Goal: Information Seeking & Learning: Check status

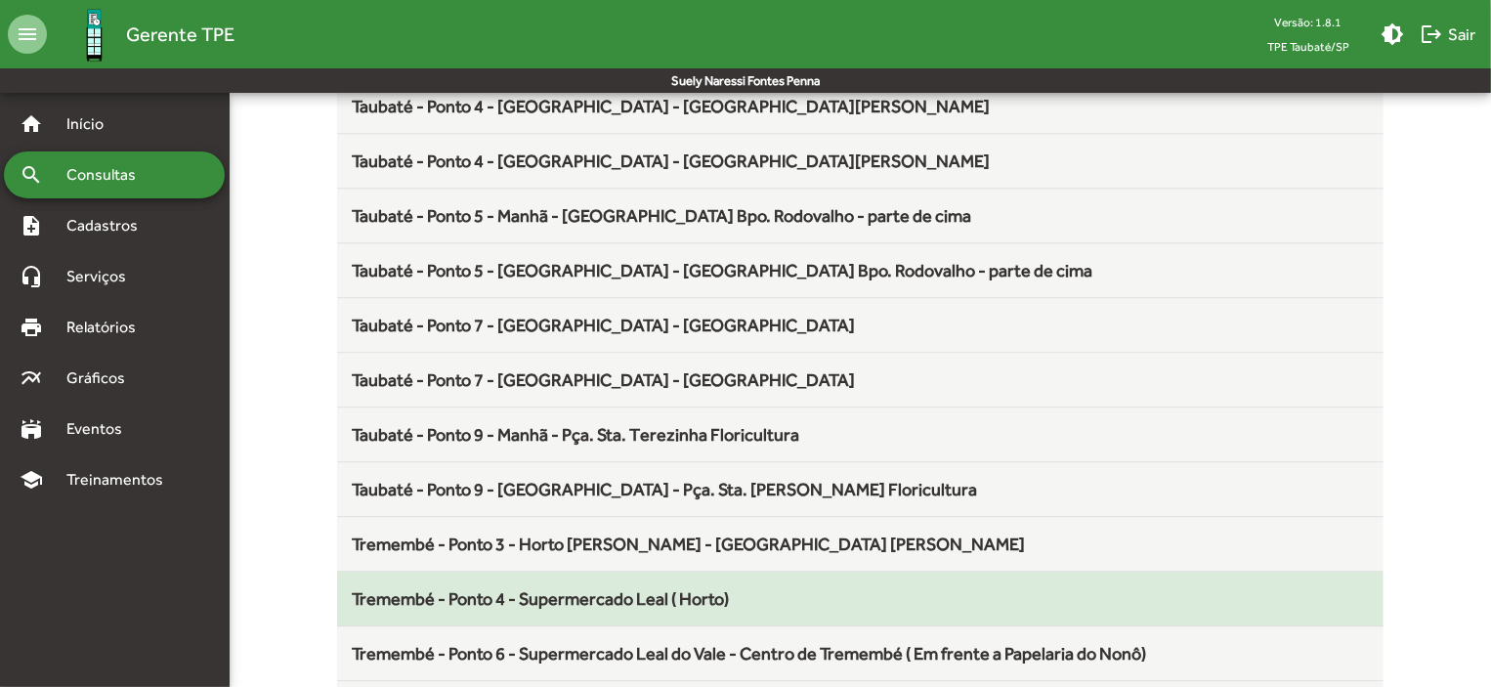
scroll to position [2576, 0]
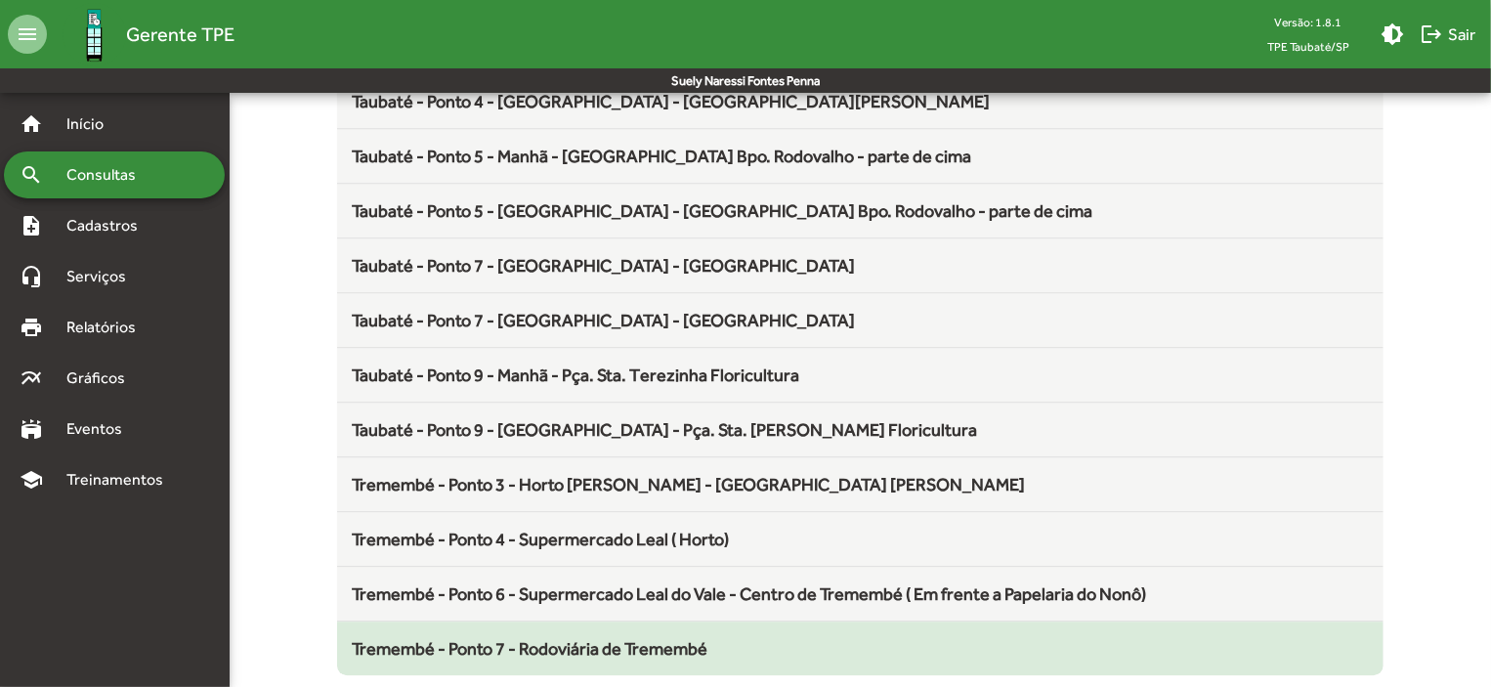
click at [643, 641] on span "Tremembé - Ponto 7 - Rodoviária de Tremembé" at bounding box center [531, 648] width 356 height 21
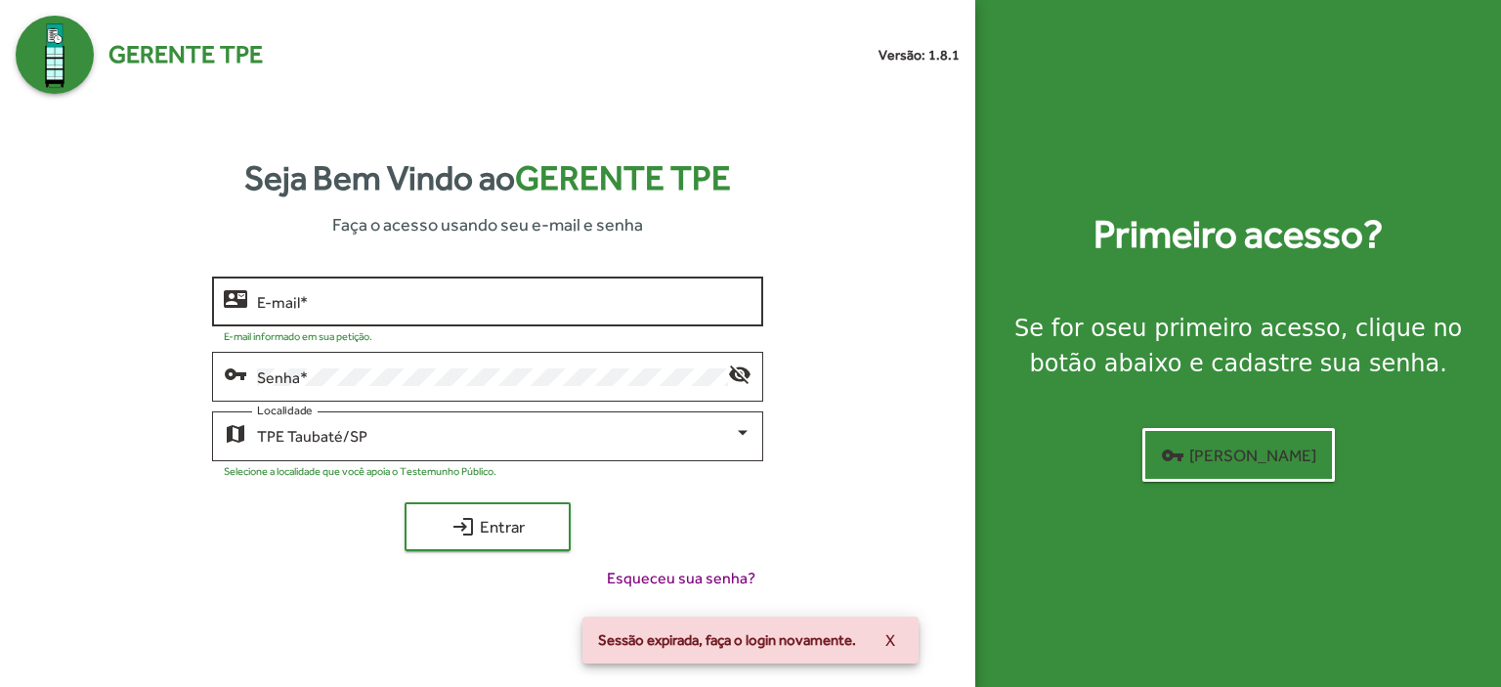
click at [281, 316] on div "E-mail *" at bounding box center [504, 300] width 494 height 54
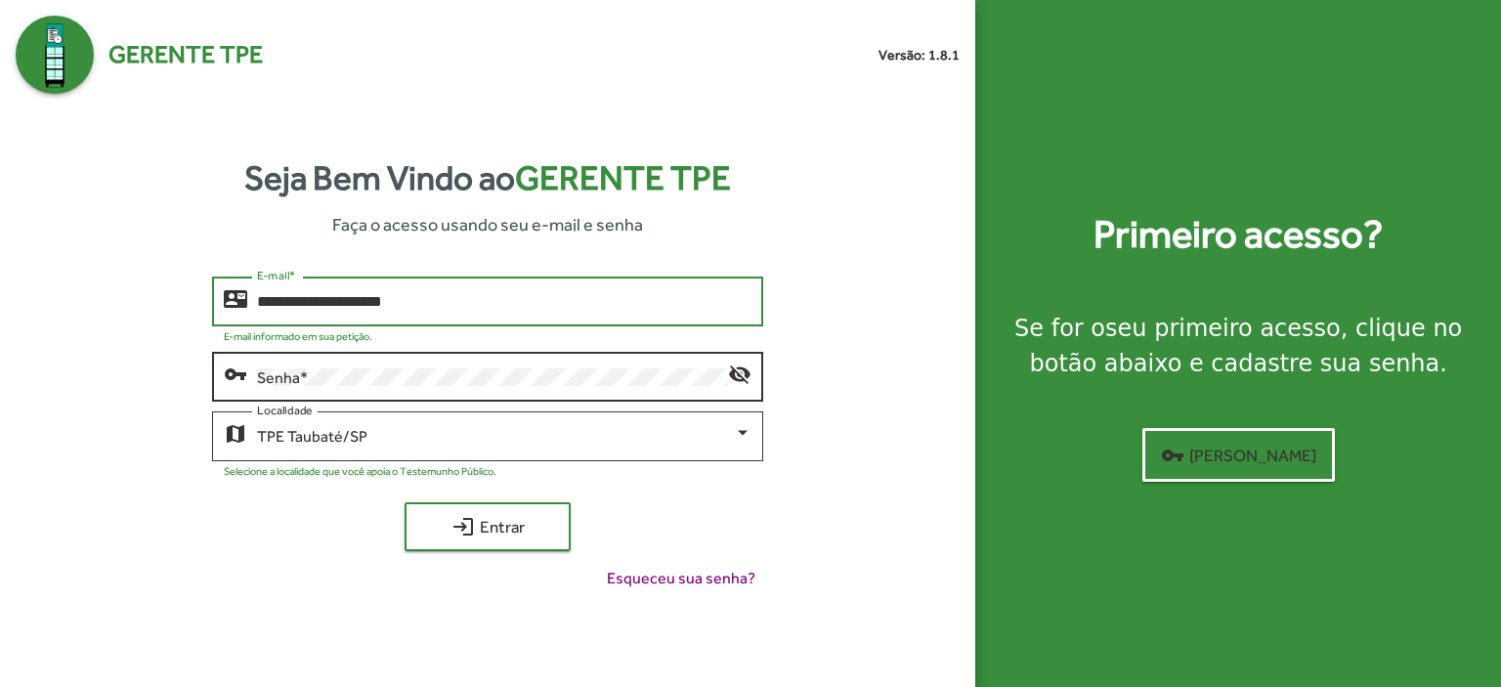
type input "**********"
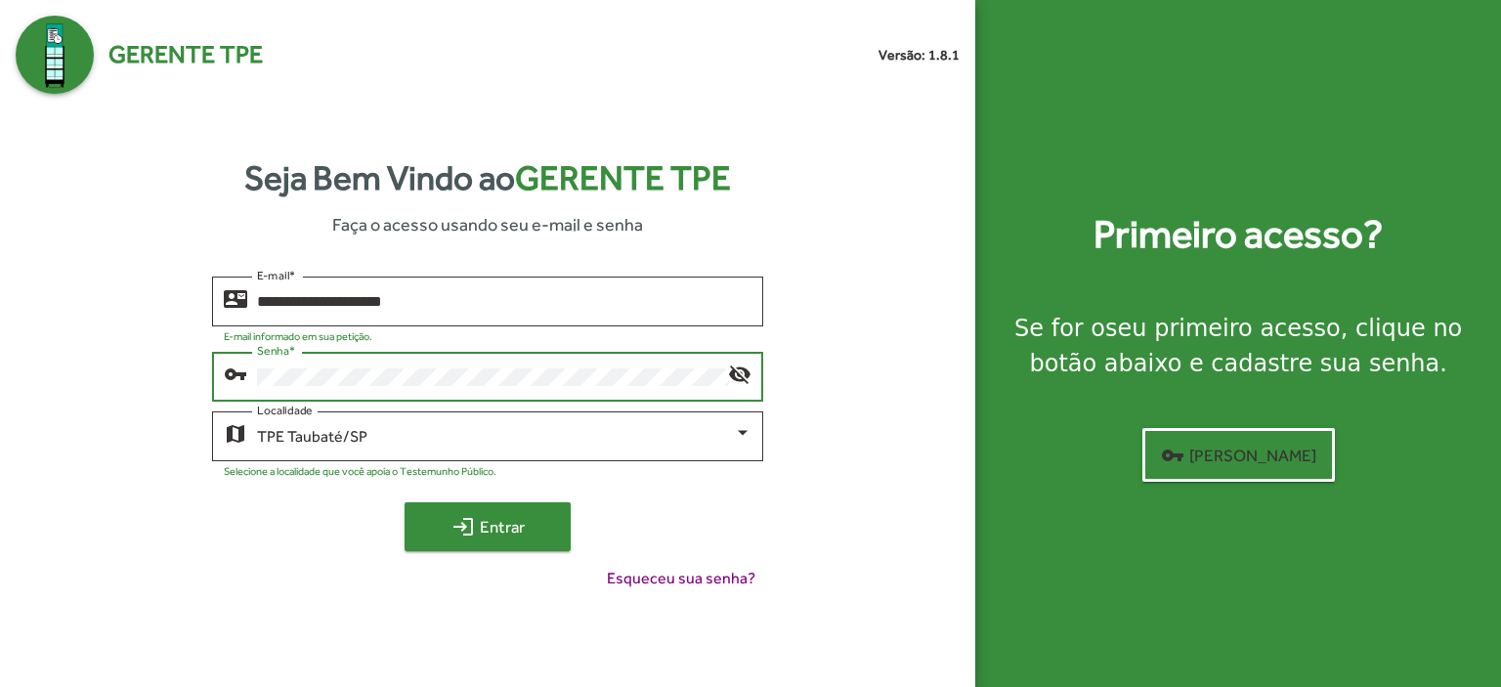
click at [498, 520] on span "login Entrar" at bounding box center [487, 526] width 131 height 35
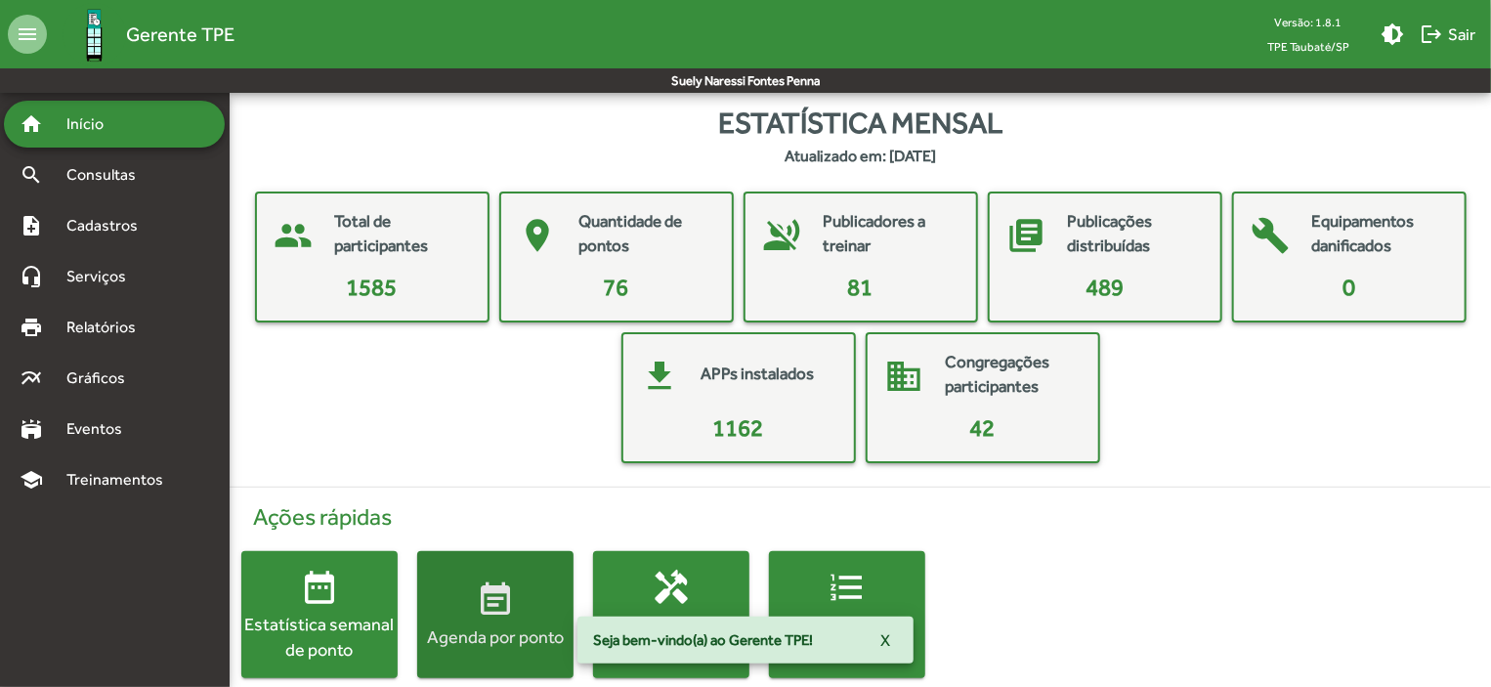
click at [490, 575] on button "event_note Agenda por ponto" at bounding box center [495, 614] width 156 height 127
click at [490, 575] on html "menu Gerente TPE Versão: 1.8.1 TPE Taubaté/SP brightness_medium logout Sair [PE…" at bounding box center [745, 358] width 1491 height 717
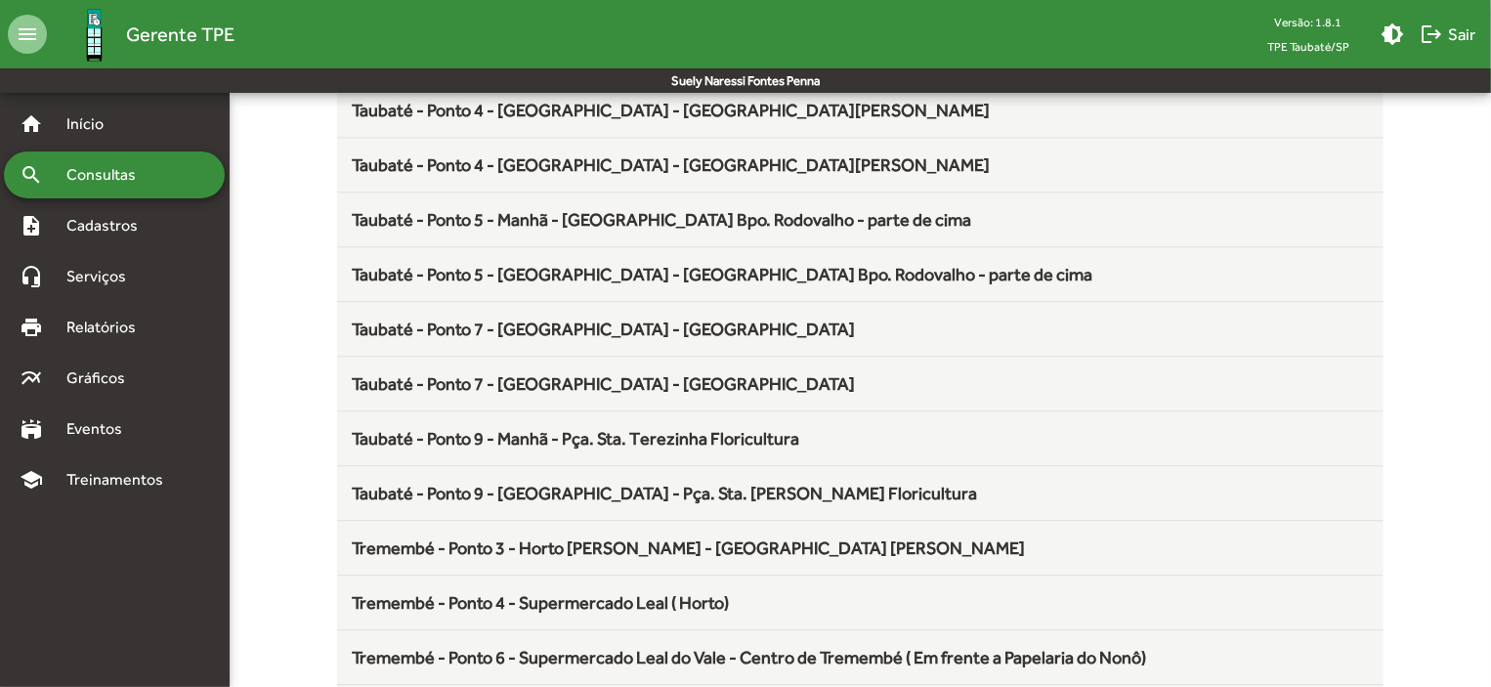
scroll to position [2576, 0]
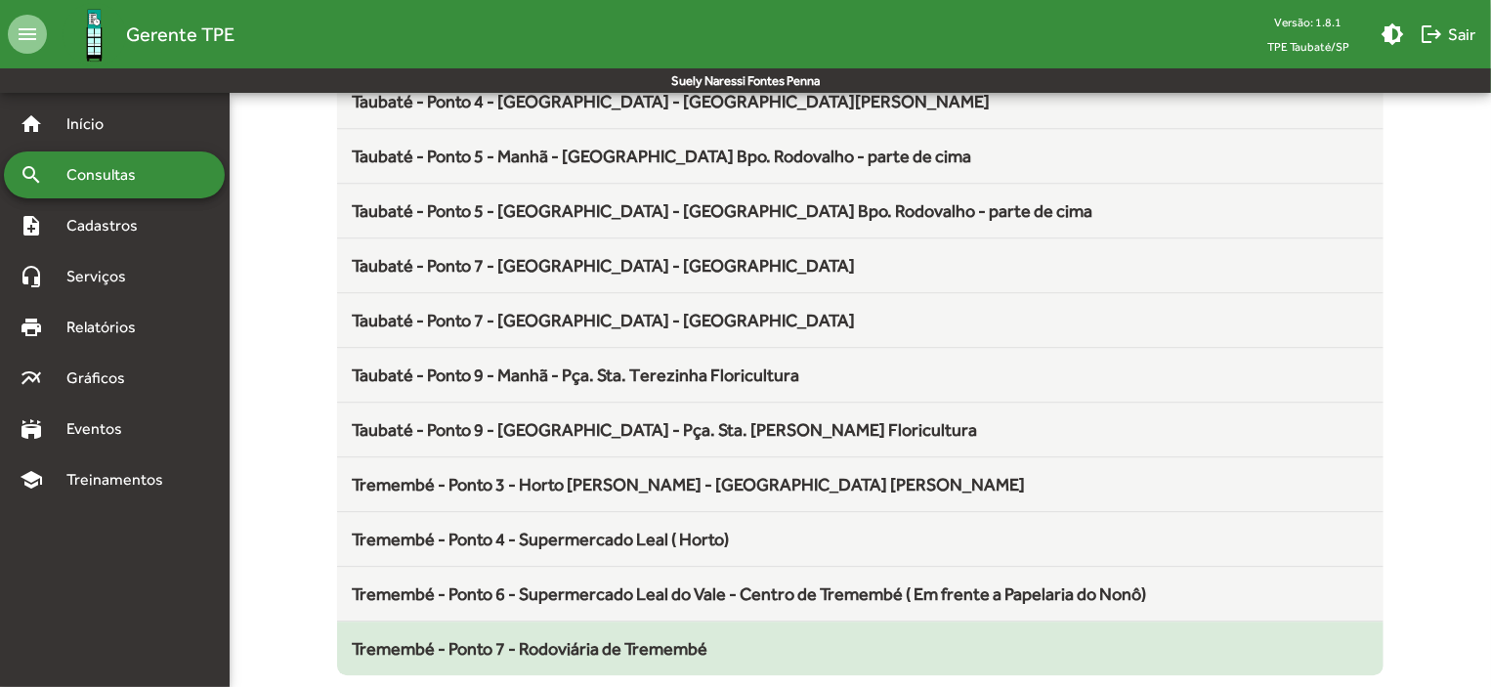
click at [668, 638] on span "Tremembé - Ponto 7 - Rodoviária de Tremembé" at bounding box center [531, 648] width 356 height 21
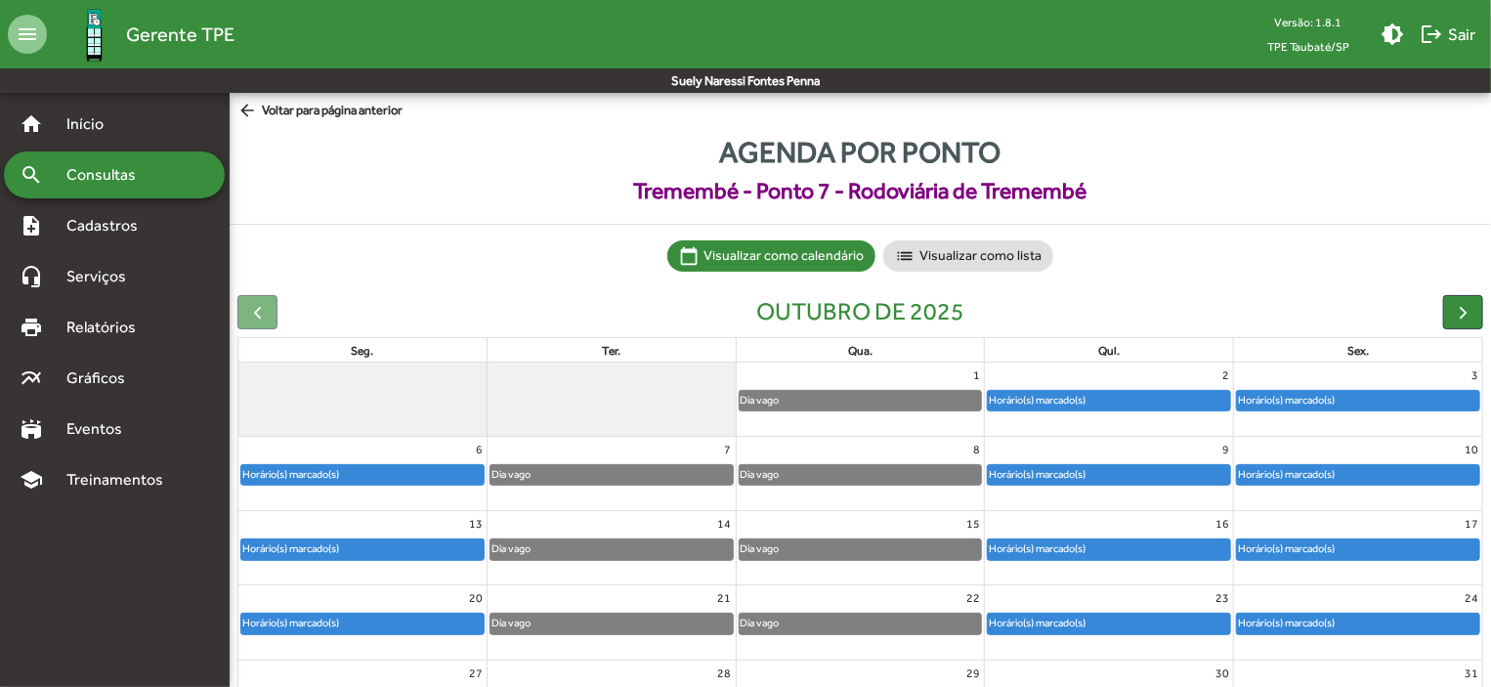
click at [1347, 468] on div "Horário(s) marcado(s)" at bounding box center [1358, 475] width 242 height 20
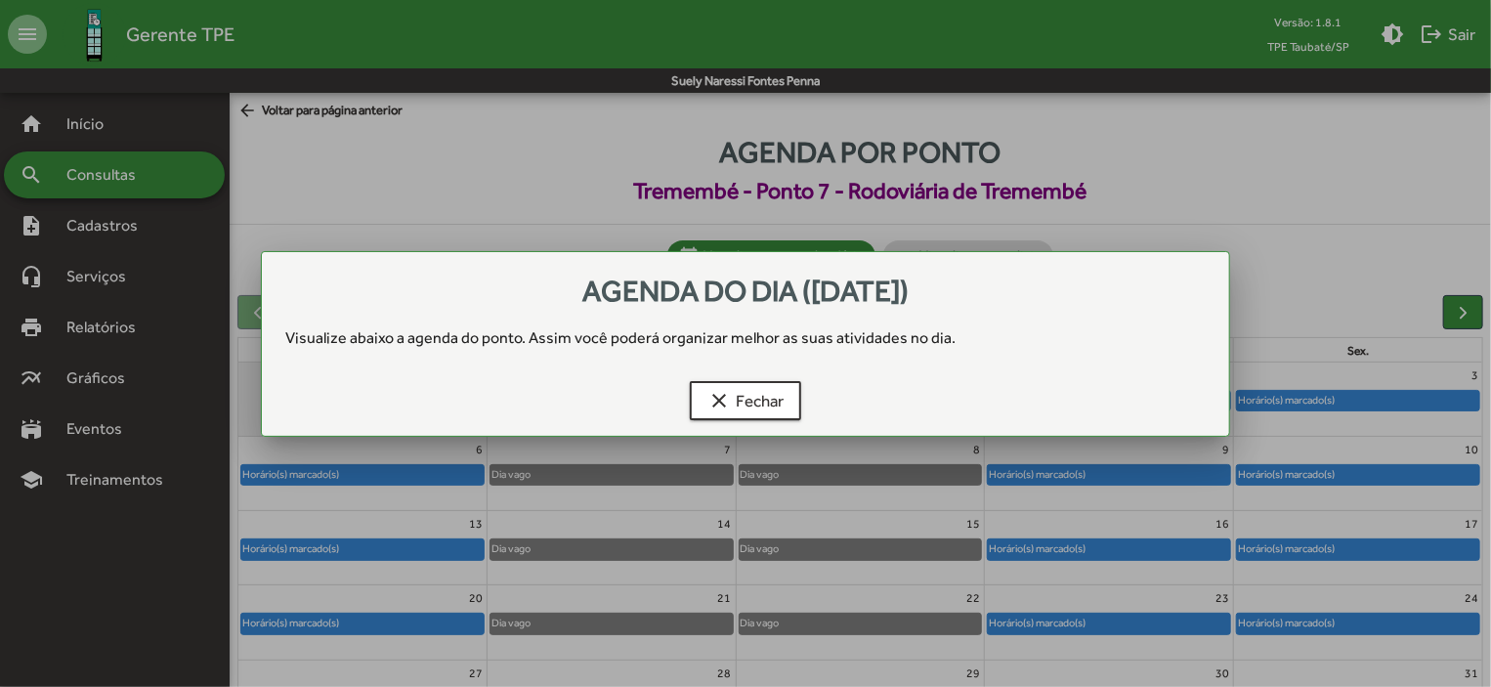
click at [1347, 468] on div at bounding box center [745, 343] width 1491 height 687
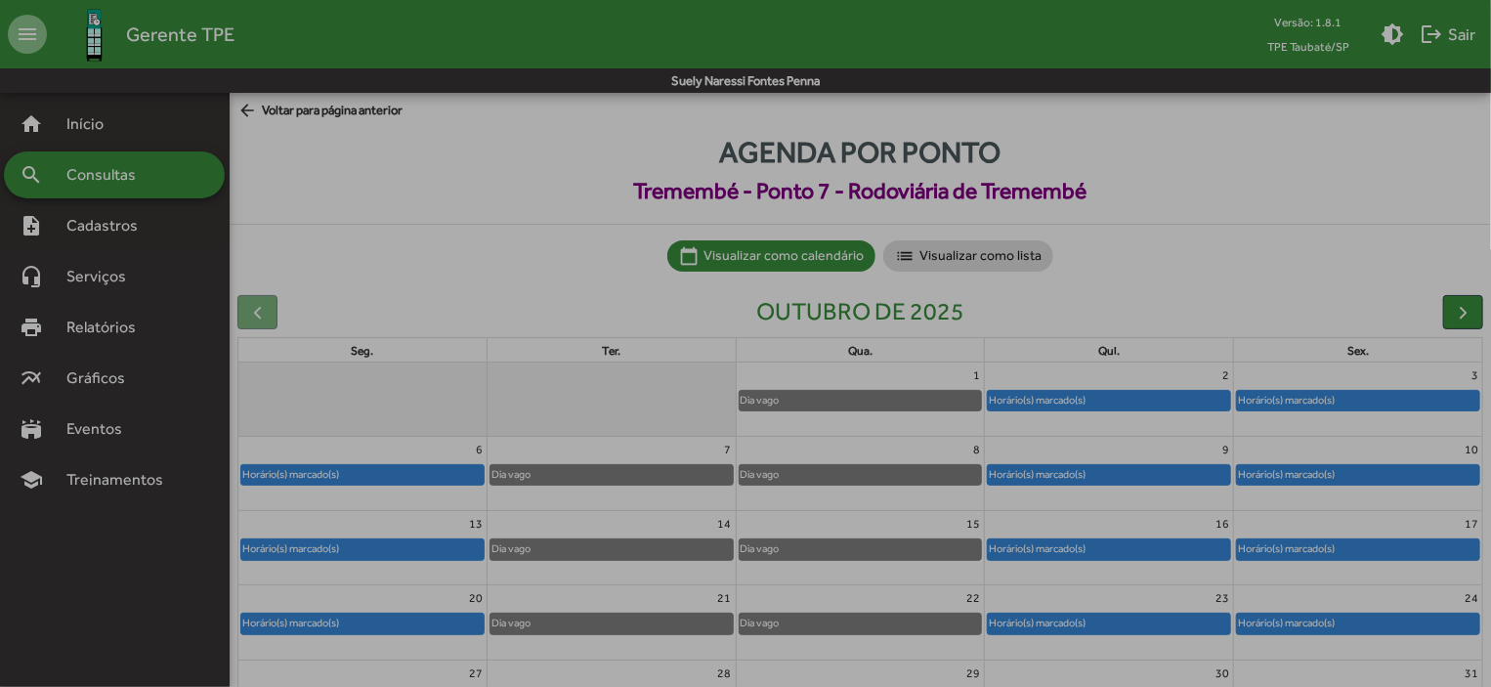
click at [1347, 468] on div "Horário(s) marcado(s)" at bounding box center [1358, 475] width 242 height 20
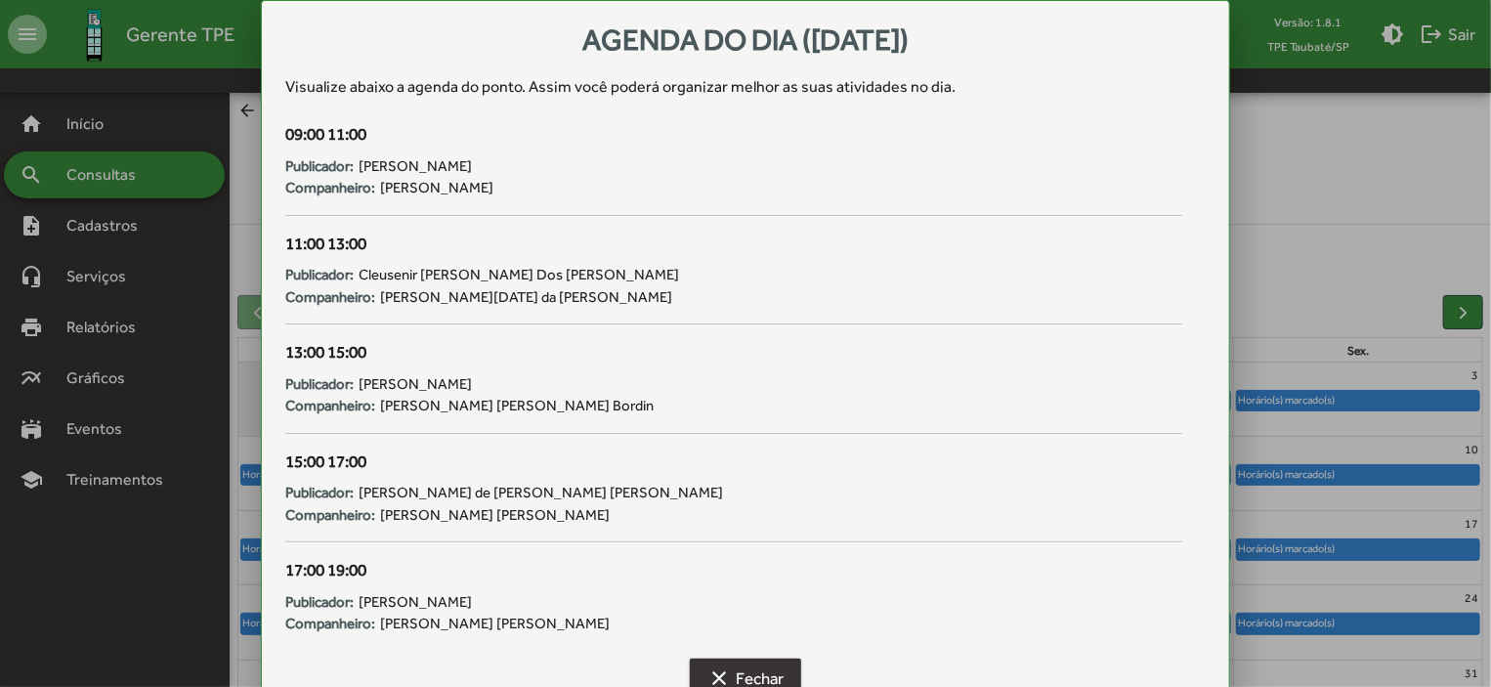
click at [785, 677] on button "clear Fechar" at bounding box center [745, 678] width 111 height 39
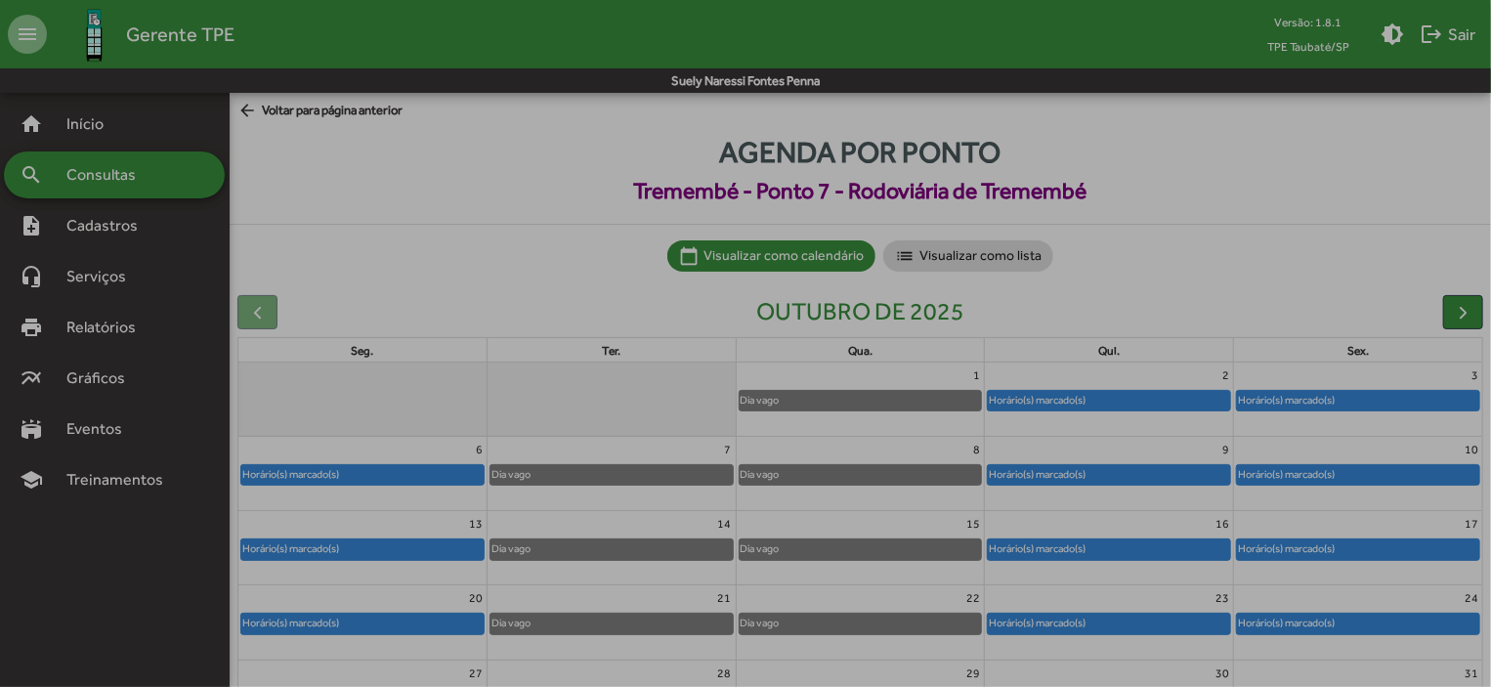
click at [785, 677] on button "clear Fechar" at bounding box center [745, 678] width 111 height 39
